Goal: Information Seeking & Learning: Find specific fact

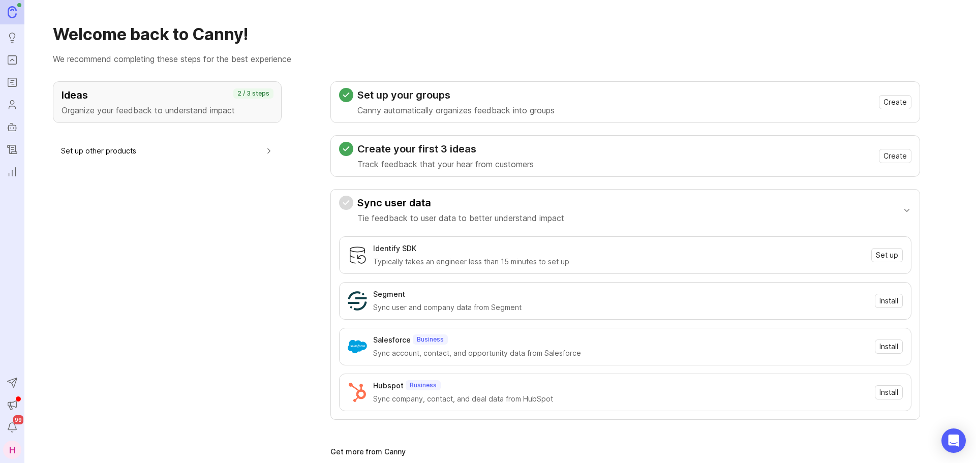
click at [16, 62] on rect "Portal" at bounding box center [12, 60] width 9 height 9
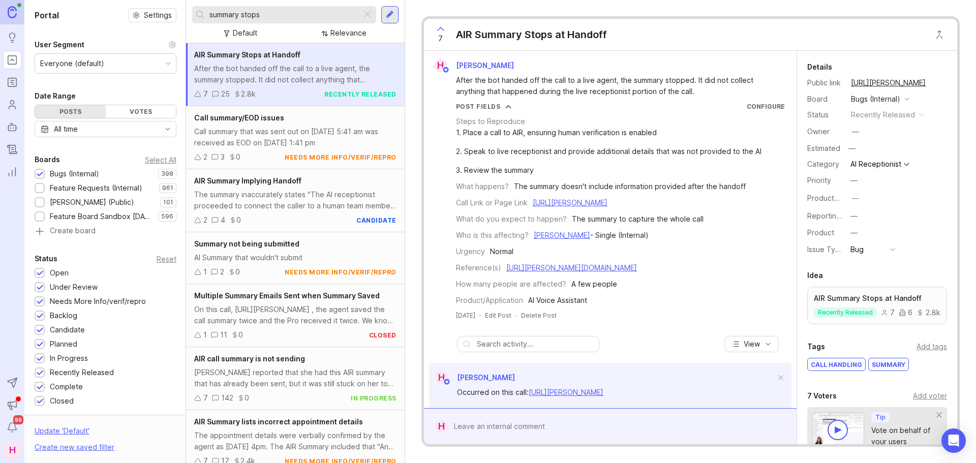
click at [332, 11] on input "summary stops" at bounding box center [283, 14] width 148 height 11
drag, startPoint x: 332, startPoint y: 11, endPoint x: 199, endPoint y: 14, distance: 133.2
click at [199, 14] on div "summary stops" at bounding box center [276, 14] width 169 height 17
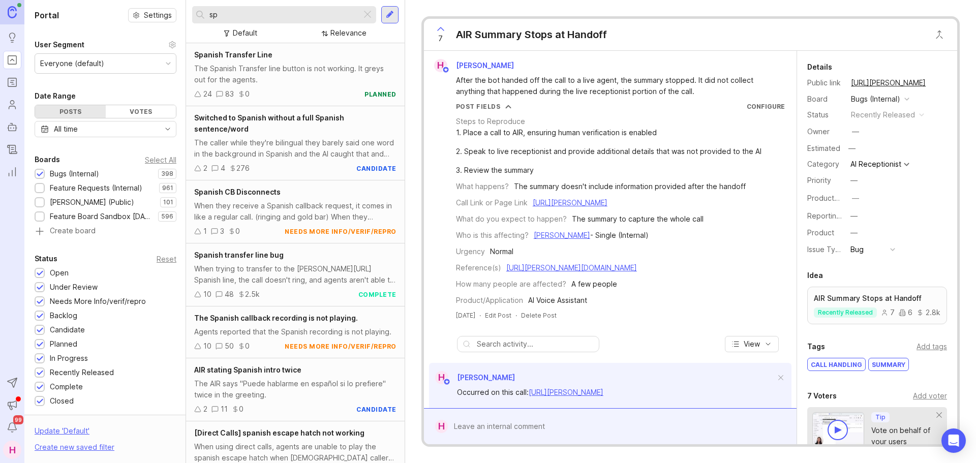
type input "s"
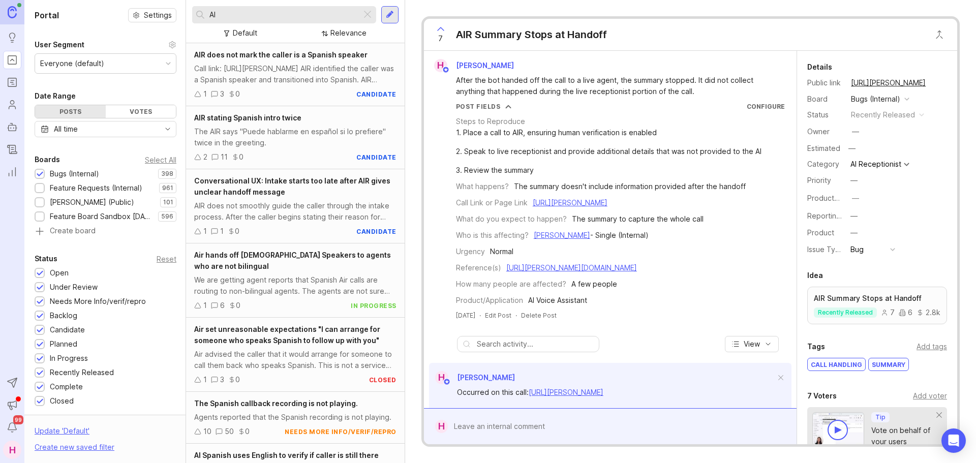
type input "A"
